Goal: Find specific page/section: Find specific page/section

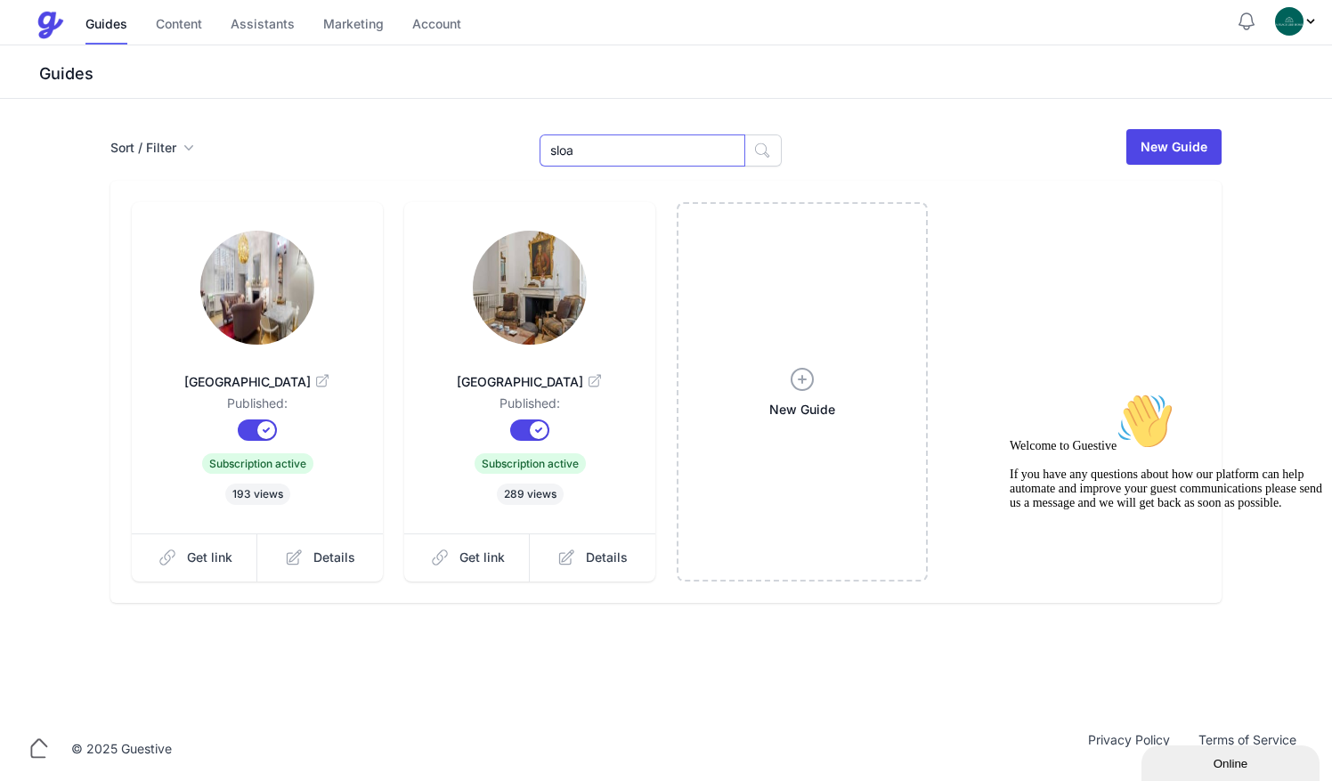
drag, startPoint x: 622, startPoint y: 153, endPoint x: 528, endPoint y: 144, distance: 93.9
click at [528, 144] on div "Sort / Filter Sort Name Created Unsorted All Published Unpublished Archived [GE…" at bounding box center [666, 146] width 1112 height 39
type input "sloa"
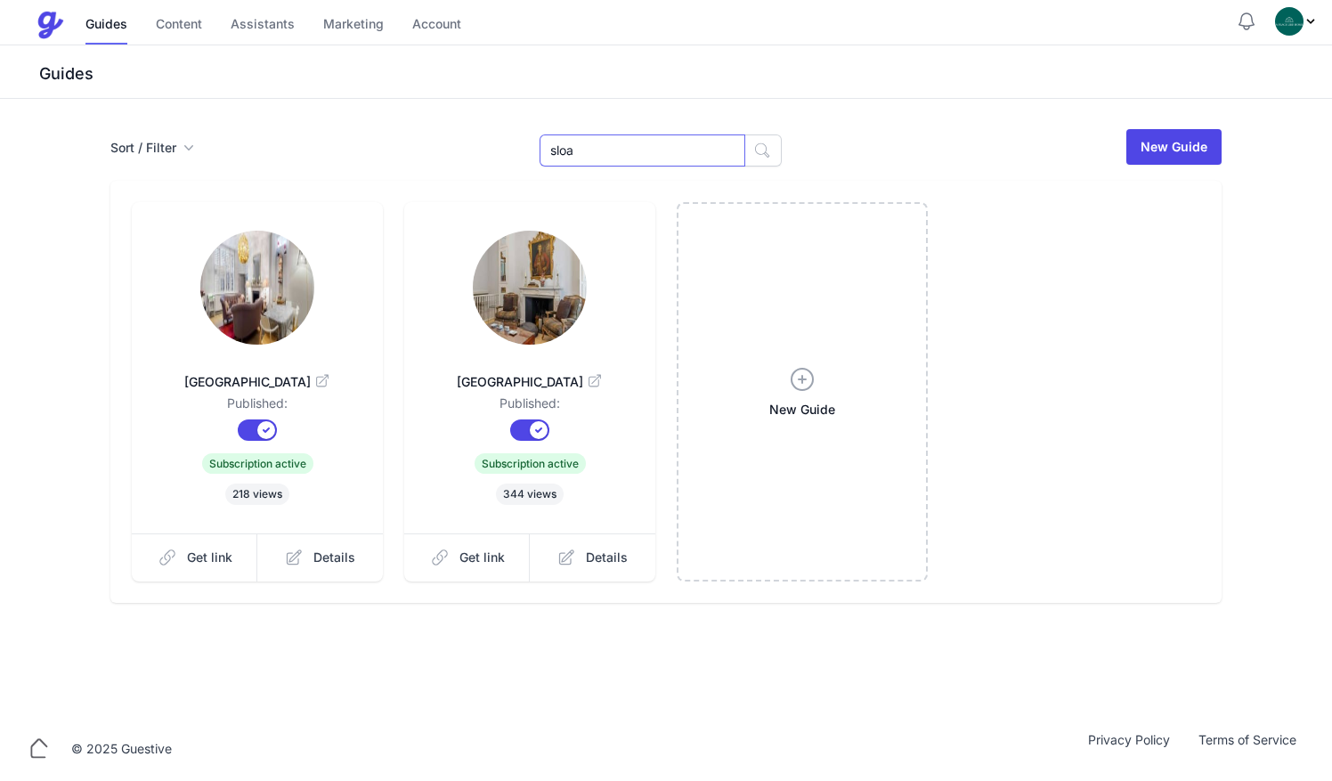
drag, startPoint x: 606, startPoint y: 148, endPoint x: 500, endPoint y: 146, distance: 106.0
click at [500, 146] on div "Sort / Filter Sort Name Created Unsorted All Published Unpublished Archived [GE…" at bounding box center [666, 146] width 1112 height 39
type input "26"
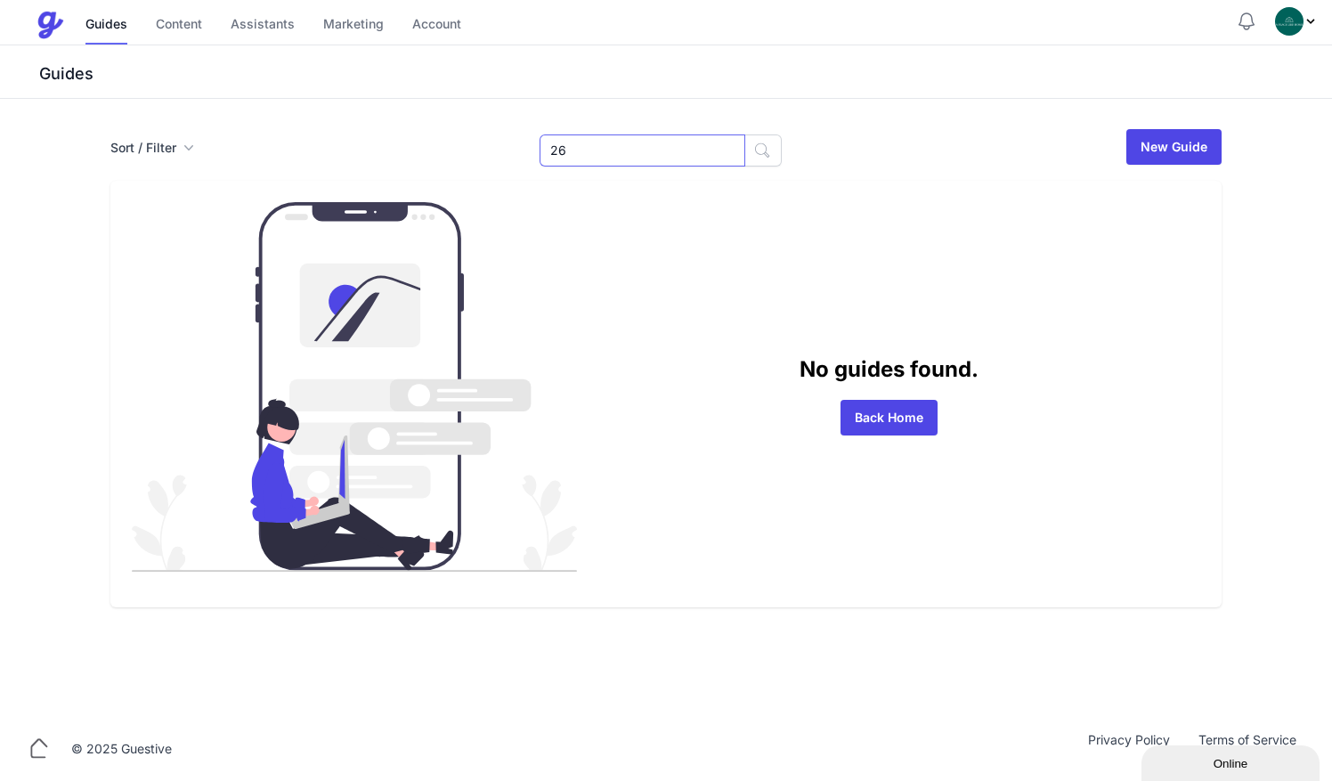
drag, startPoint x: 618, startPoint y: 144, endPoint x: 421, endPoint y: 122, distance: 198.1
click at [421, 122] on div "Sort / Filter Sort Name Created Unsorted All Published Unpublished Archived 26 …" at bounding box center [666, 408] width 1332 height 618
type input "36"
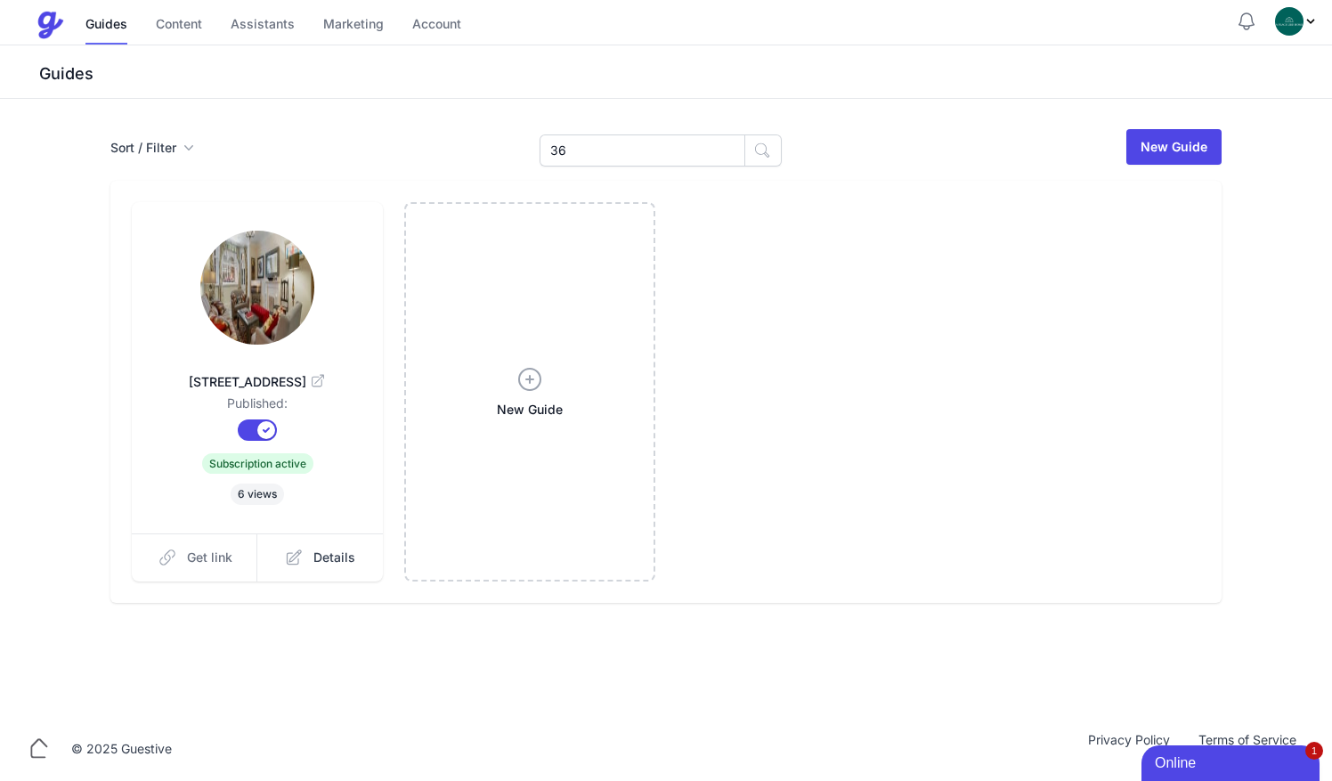
click at [223, 558] on span "Get link" at bounding box center [209, 558] width 45 height 18
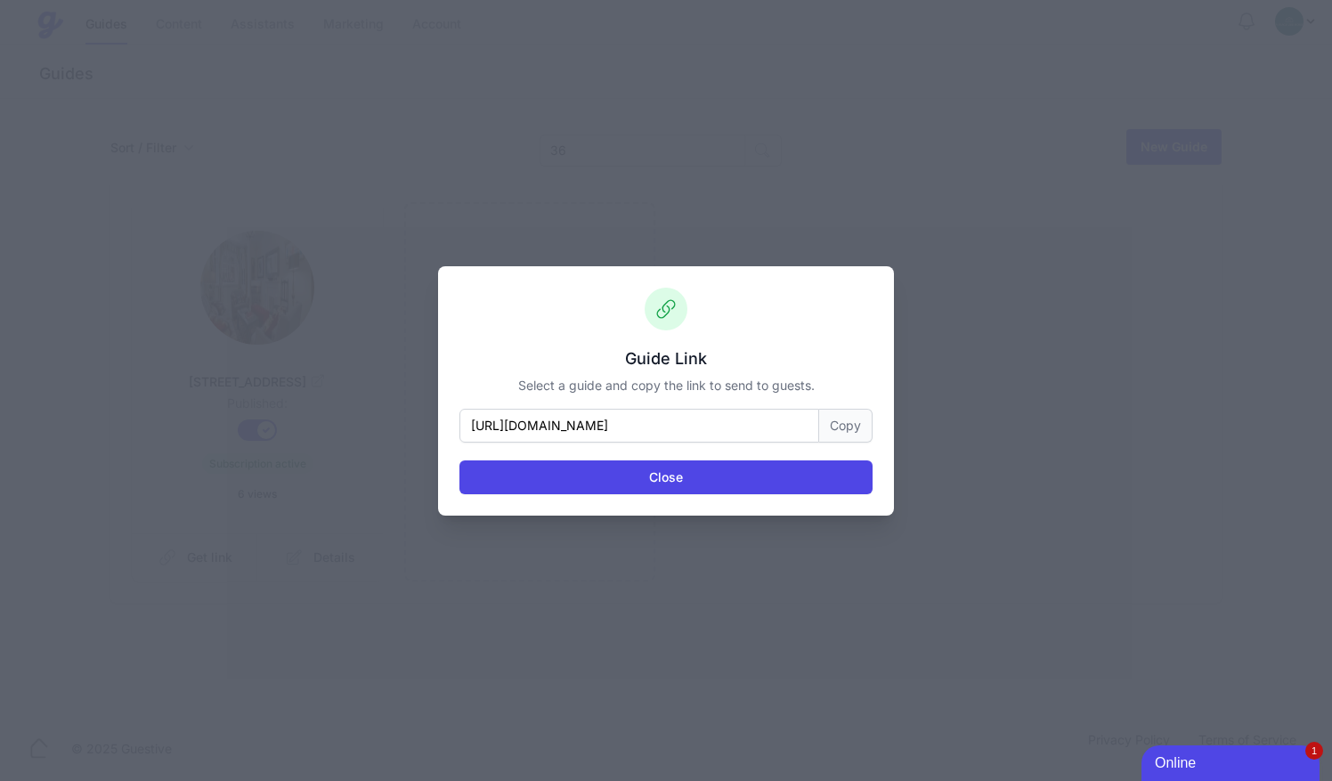
click at [848, 414] on button "Copy" at bounding box center [845, 426] width 53 height 34
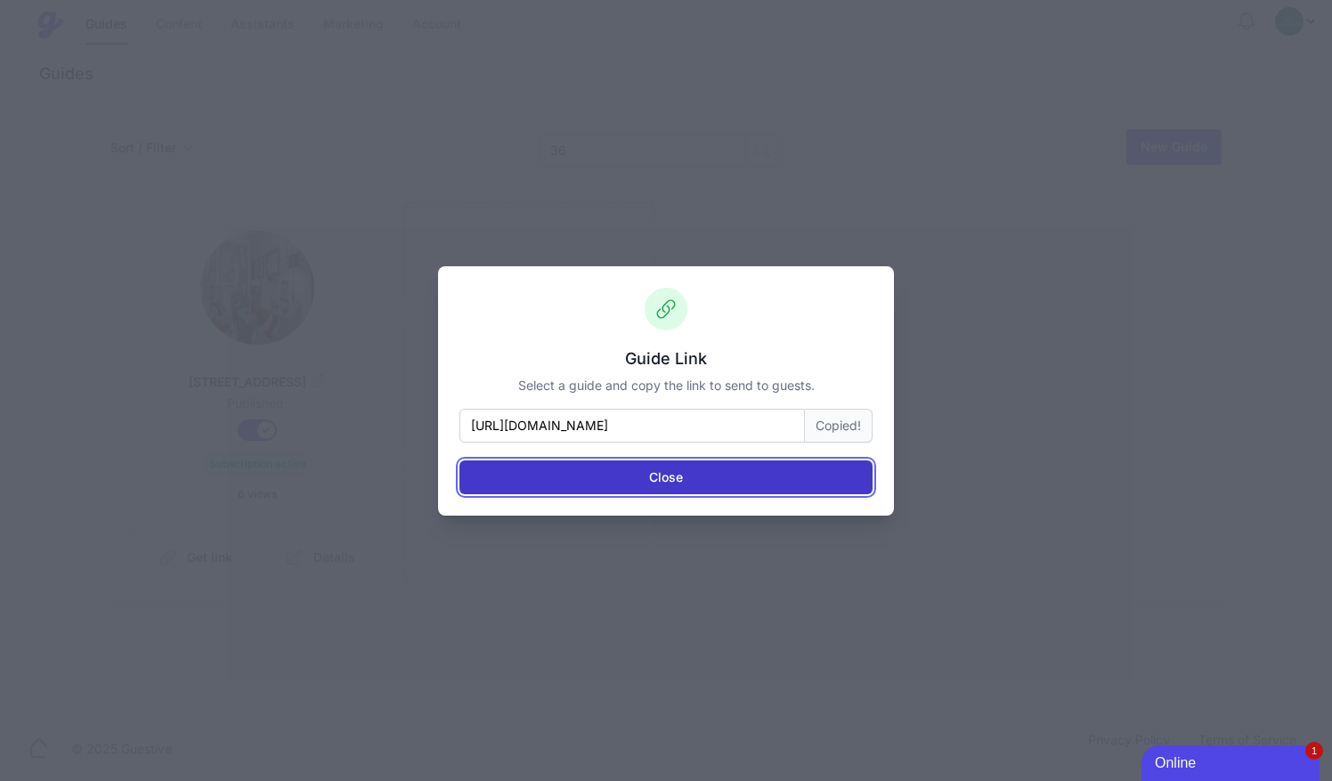
click at [709, 479] on button "Close" at bounding box center [666, 477] width 413 height 34
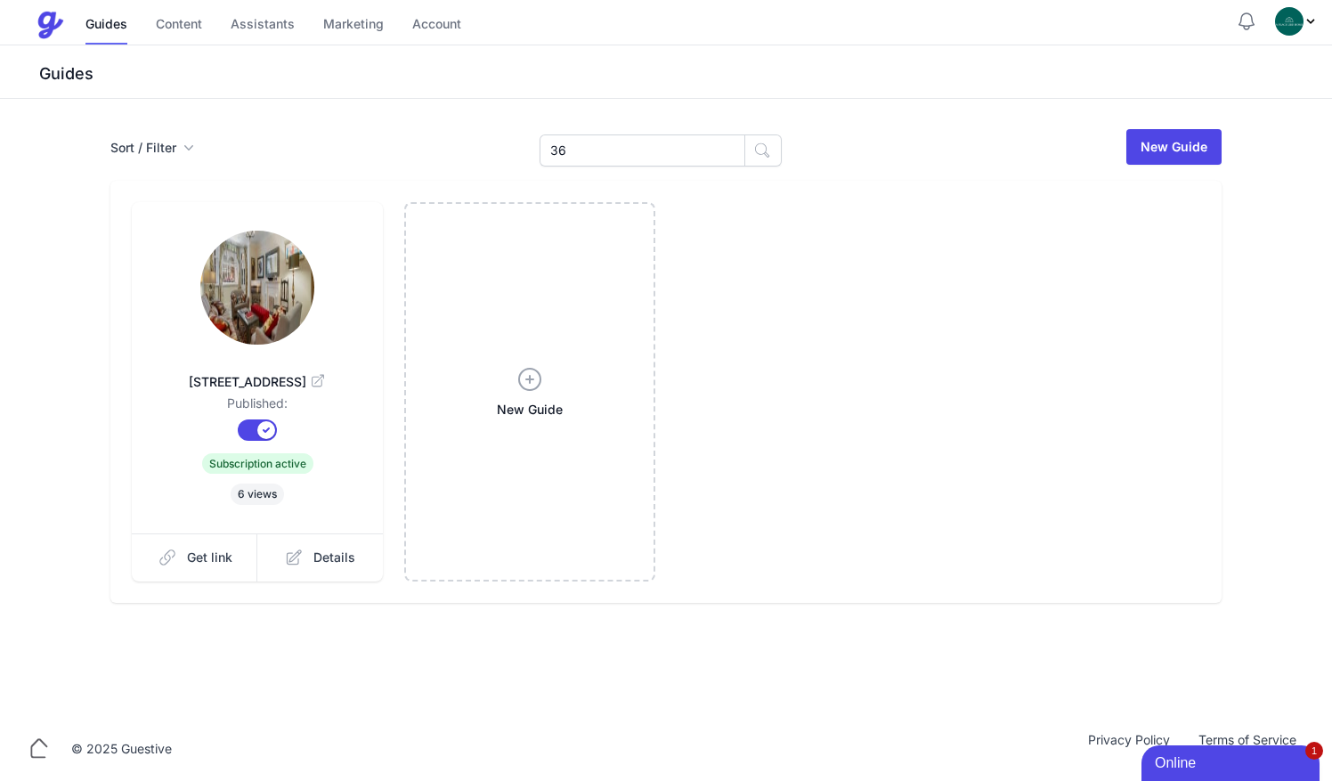
click at [273, 226] on div "36A Sloane Gardens Published: Published? Subscription? Subscription active 6 vi…" at bounding box center [257, 367] width 251 height 331
click at [270, 238] on img at bounding box center [257, 288] width 114 height 114
